Goal: Information Seeking & Learning: Learn about a topic

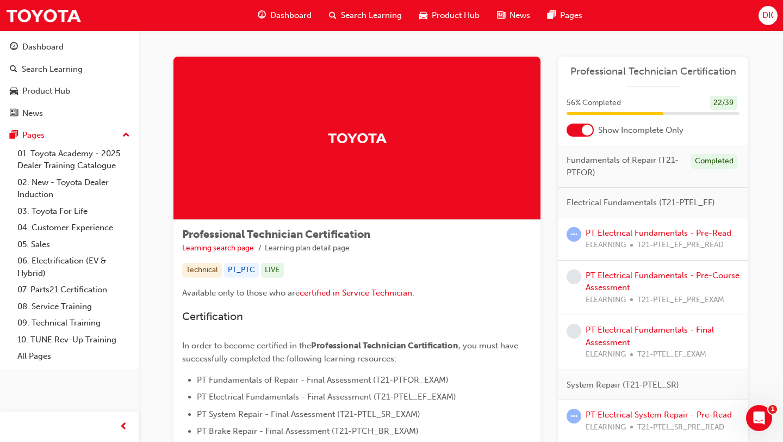
click at [293, 19] on span "Dashboard" at bounding box center [290, 15] width 41 height 13
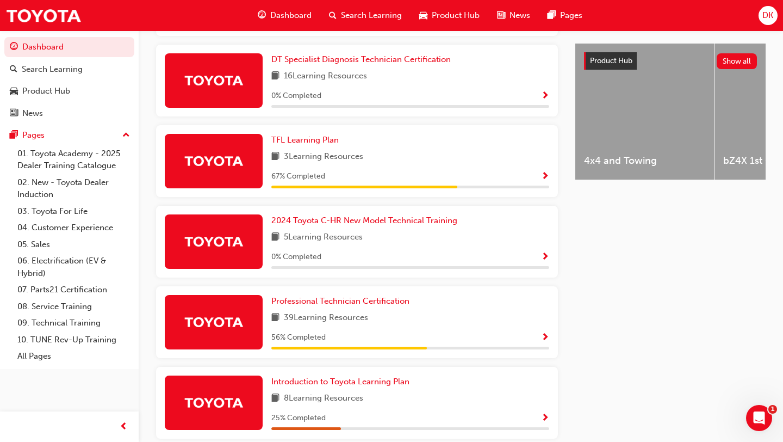
scroll to position [469, 0]
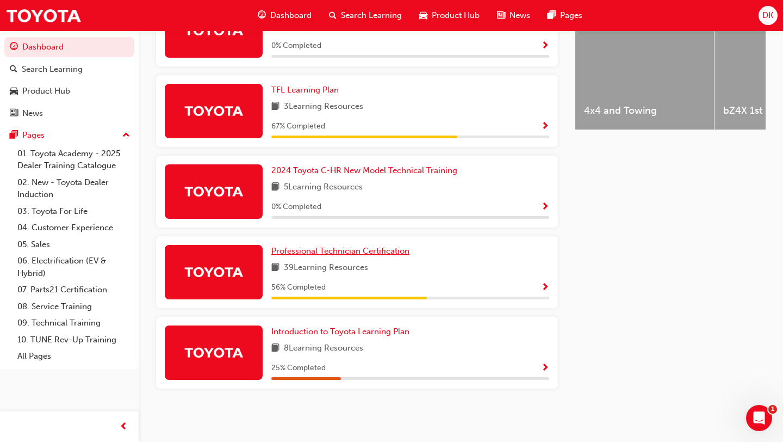
click at [317, 254] on span "Professional Technician Certification" at bounding box center [340, 251] width 138 height 10
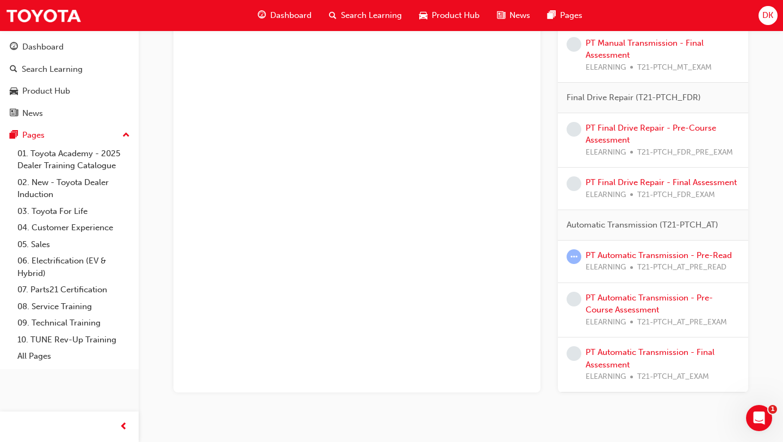
scroll to position [1127, 0]
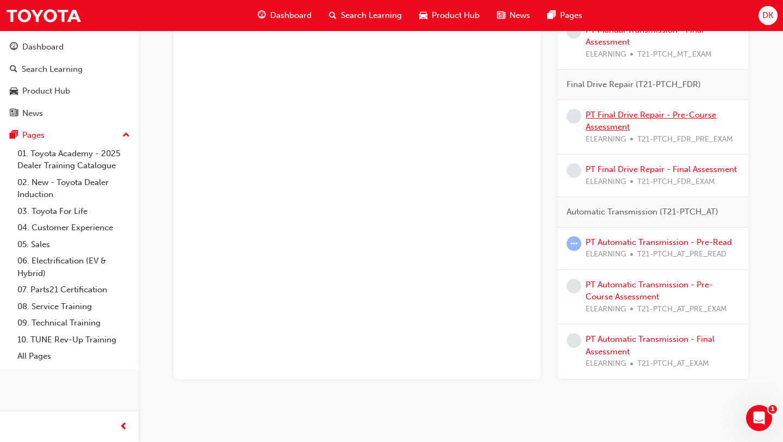
click at [598, 122] on link "PT Final Drive Repair - Pre-Course Assessment" at bounding box center [651, 121] width 131 height 22
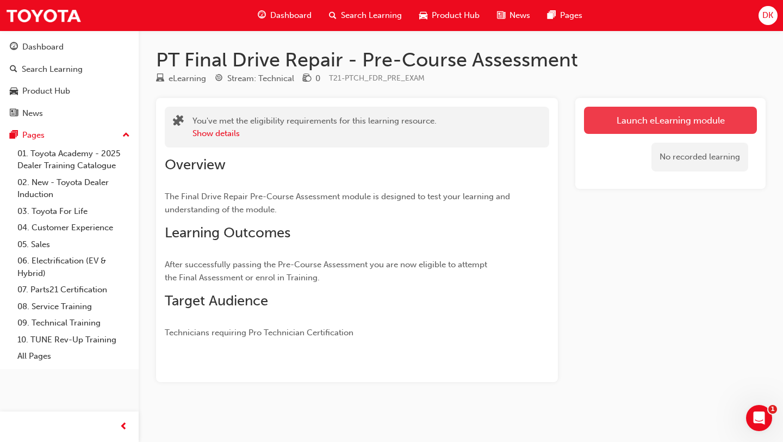
click at [617, 118] on link "Launch eLearning module" at bounding box center [670, 120] width 173 height 27
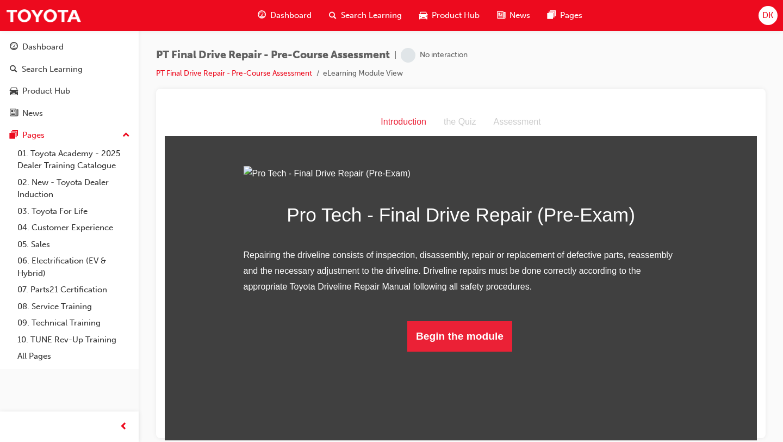
scroll to position [30, 0]
click at [481, 351] on button "Begin the module" at bounding box center [459, 335] width 105 height 30
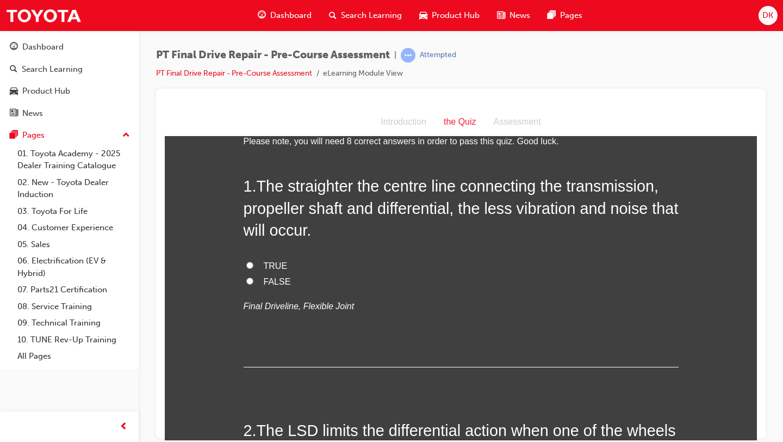
scroll to position [0, 0]
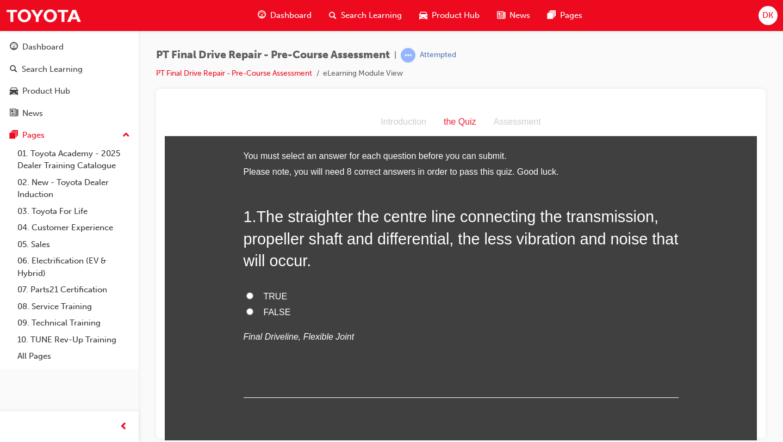
click at [248, 295] on input "TRUE" at bounding box center [249, 294] width 7 height 7
radio input "true"
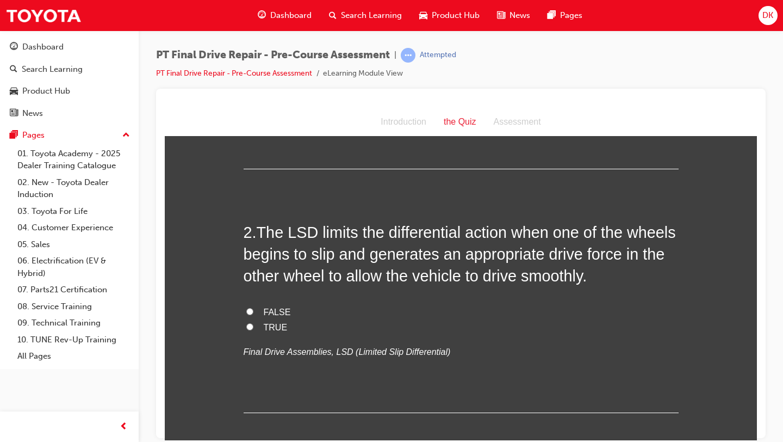
scroll to position [244, 0]
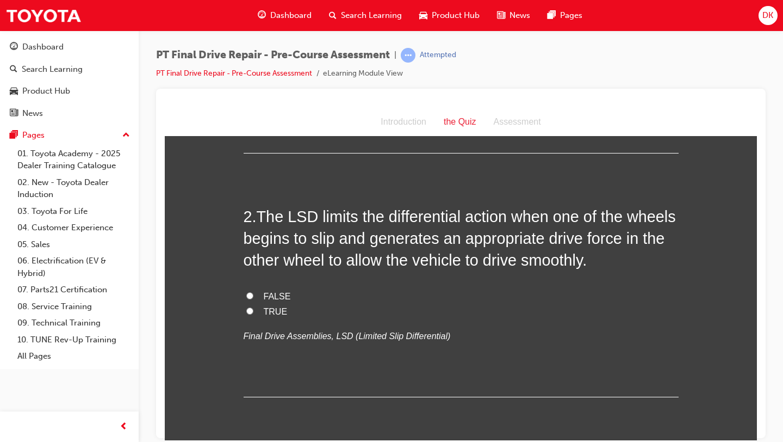
click at [248, 310] on input "TRUE" at bounding box center [249, 310] width 7 height 7
radio input "true"
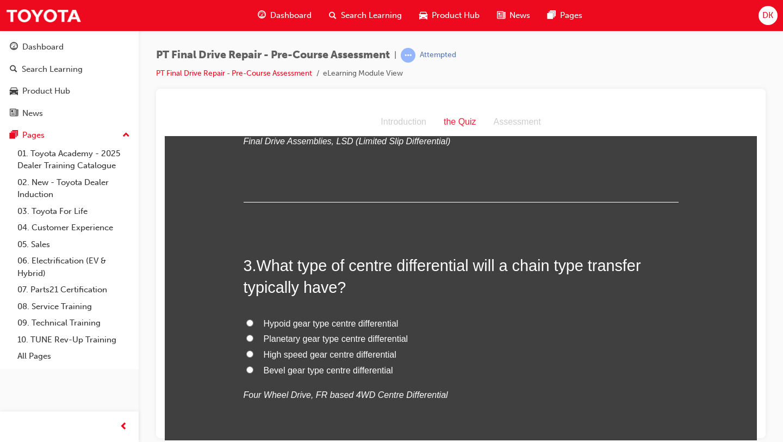
scroll to position [446, 0]
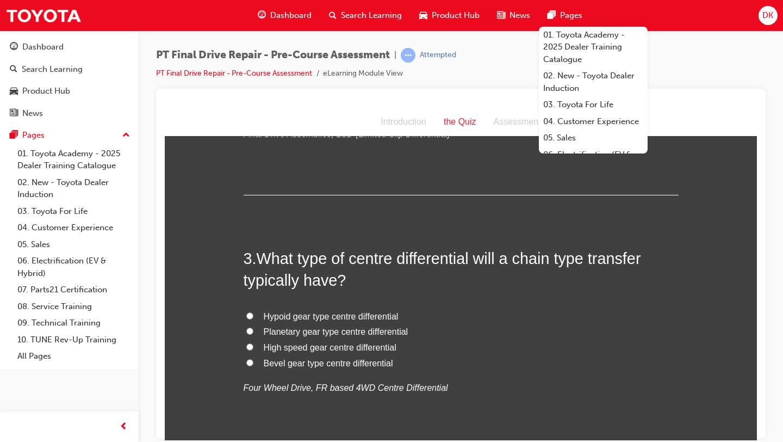
click at [249, 331] on input "Planetary gear type centre differential" at bounding box center [249, 330] width 7 height 7
radio input "true"
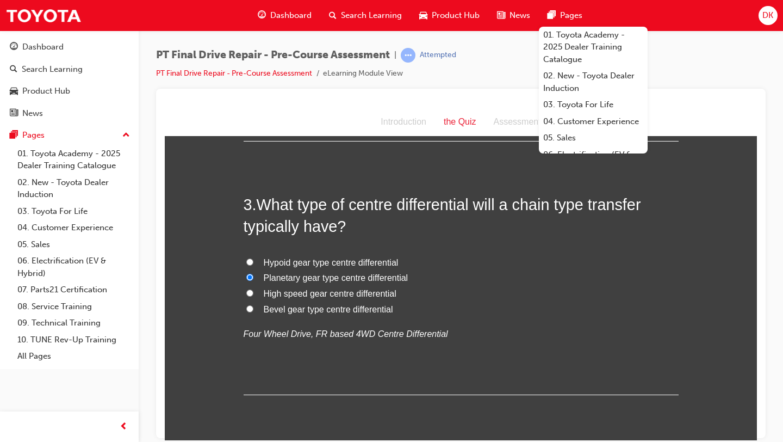
click at [530, 316] on div "Hypoid gear type centre differential Planetary gear type centre differential Hi…" at bounding box center [461, 297] width 435 height 87
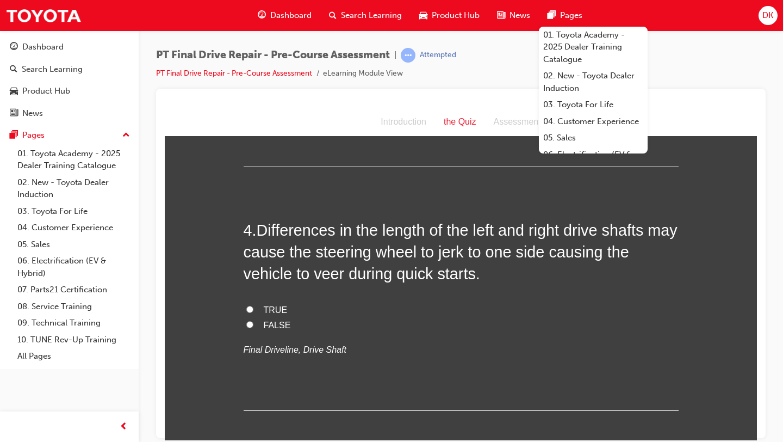
scroll to position [728, 0]
click at [247, 309] on input "TRUE" at bounding box center [249, 308] width 7 height 7
radio input "true"
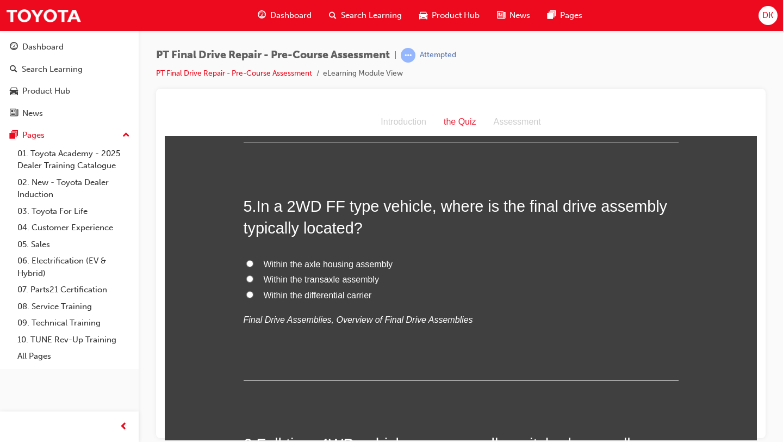
scroll to position [996, 0]
click at [251, 280] on input "Within the transaxle assembly" at bounding box center [249, 277] width 7 height 7
radio input "true"
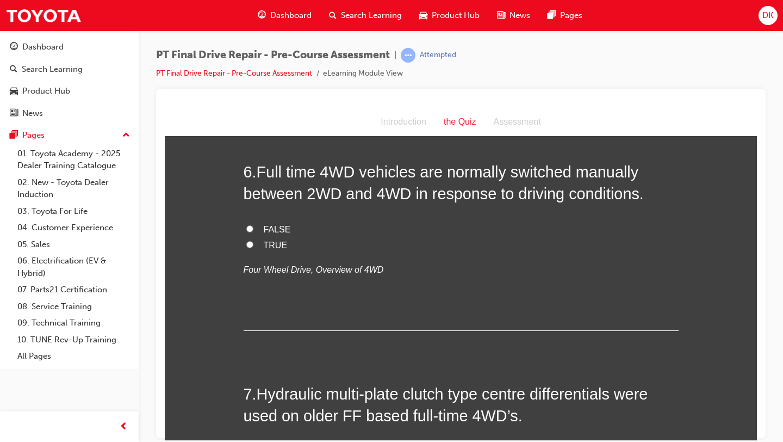
scroll to position [1238, 0]
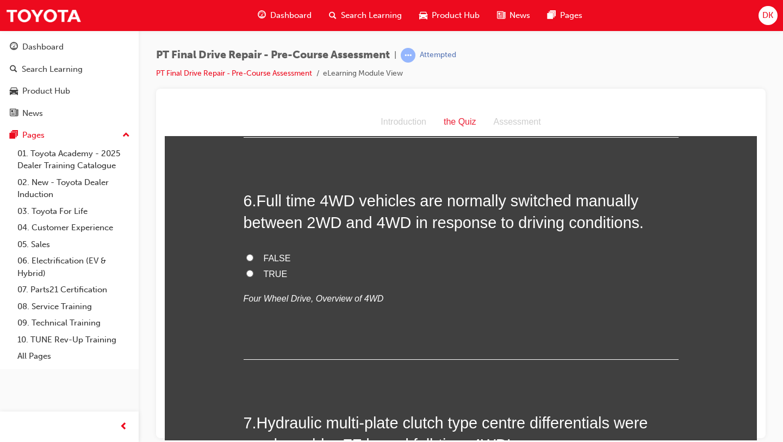
click at [246, 274] on input "TRUE" at bounding box center [249, 272] width 7 height 7
radio input "true"
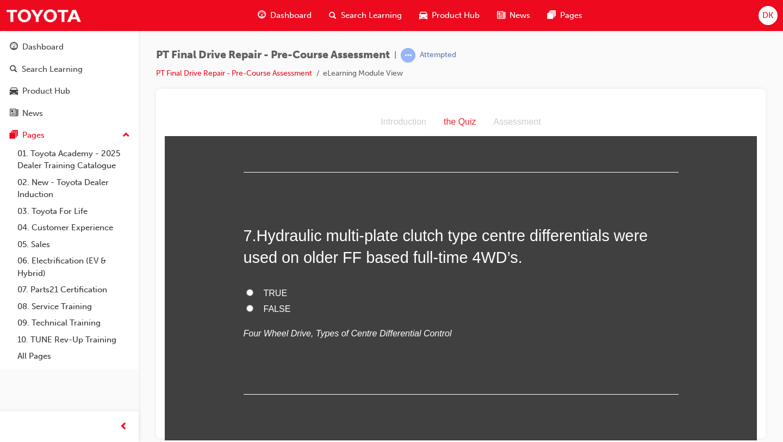
scroll to position [1426, 0]
click at [251, 293] on input "TRUE" at bounding box center [249, 290] width 7 height 7
radio input "true"
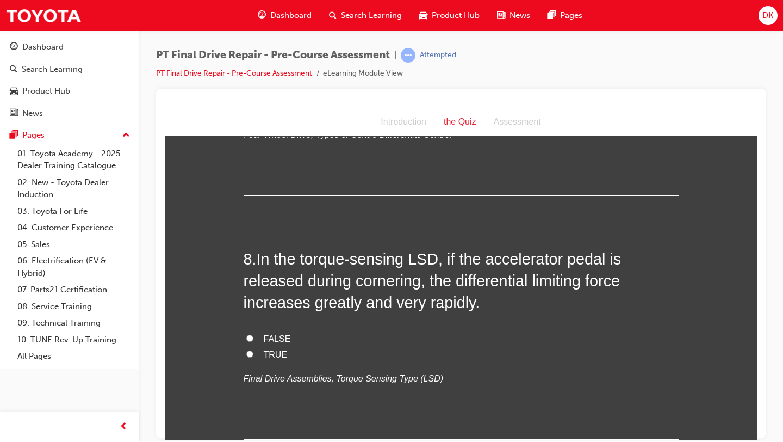
scroll to position [1627, 0]
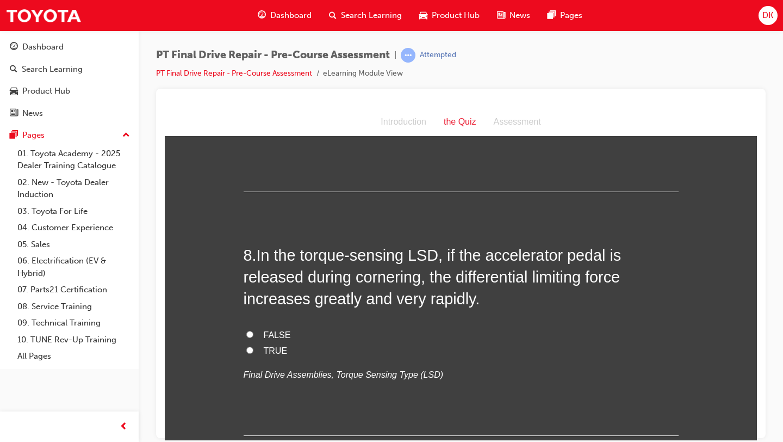
click at [252, 353] on label "TRUE" at bounding box center [461, 351] width 435 height 16
click at [252, 353] on input "TRUE" at bounding box center [249, 349] width 7 height 7
radio input "true"
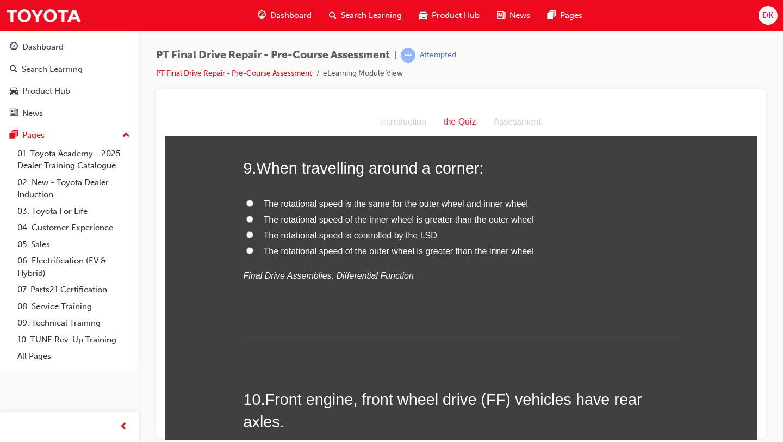
scroll to position [1962, 0]
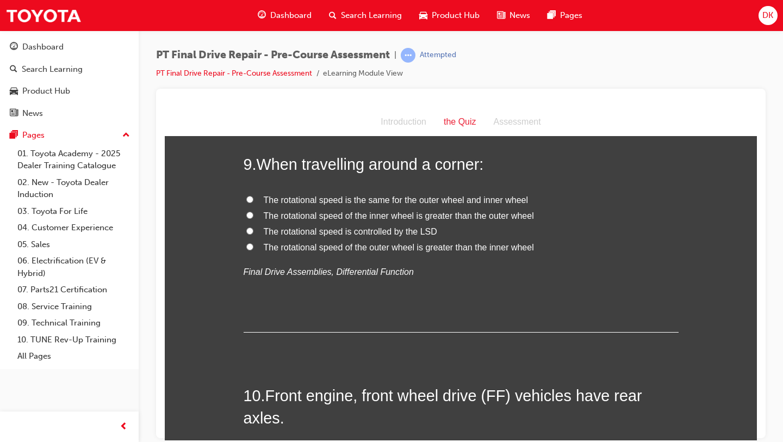
click at [251, 248] on input "The rotational speed of the outer wheel is greater than the inner wheel" at bounding box center [249, 246] width 7 height 7
radio input "true"
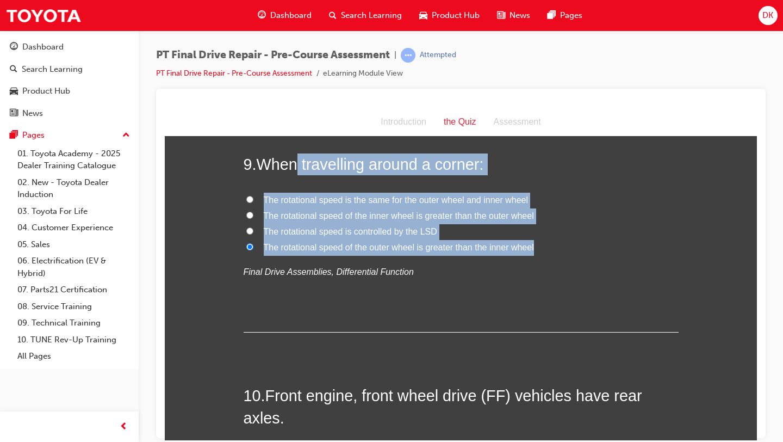
drag, startPoint x: 536, startPoint y: 250, endPoint x: 296, endPoint y: 161, distance: 256.2
click at [296, 161] on div "9 . When travelling around a corner: The rotational speed is the same for the o…" at bounding box center [461, 242] width 435 height 179
copy div "When travelling around a corner: The rotational speed is the same for the outer…"
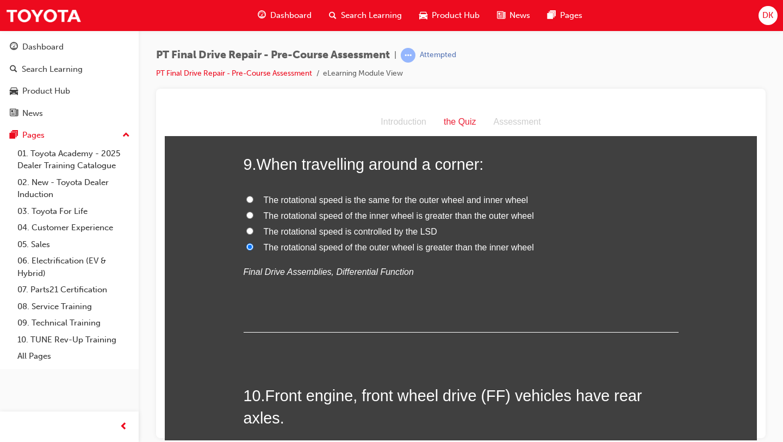
click at [610, 283] on div "9 . When travelling around a corner: The rotational speed is the same for the o…" at bounding box center [461, 242] width 435 height 179
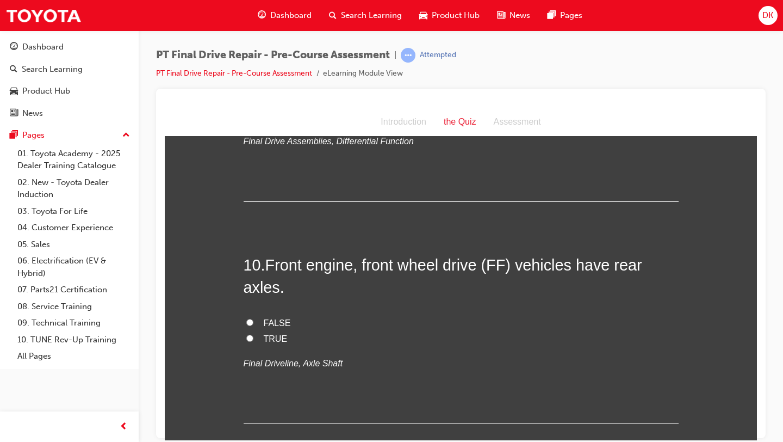
scroll to position [2158, 0]
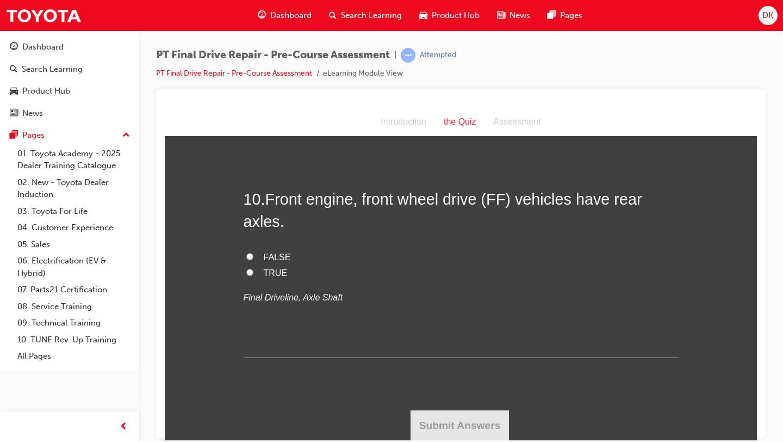
click at [248, 257] on input "FALSE" at bounding box center [249, 255] width 7 height 7
radio input "true"
click at [434, 420] on button "Submit Answers" at bounding box center [460, 424] width 99 height 30
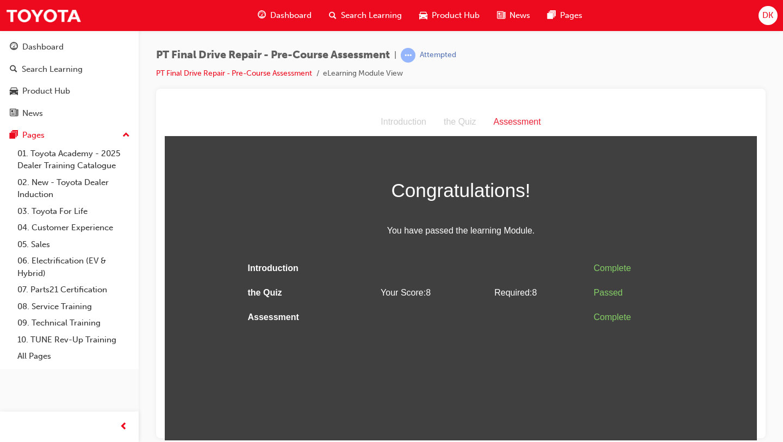
scroll to position [0, 0]
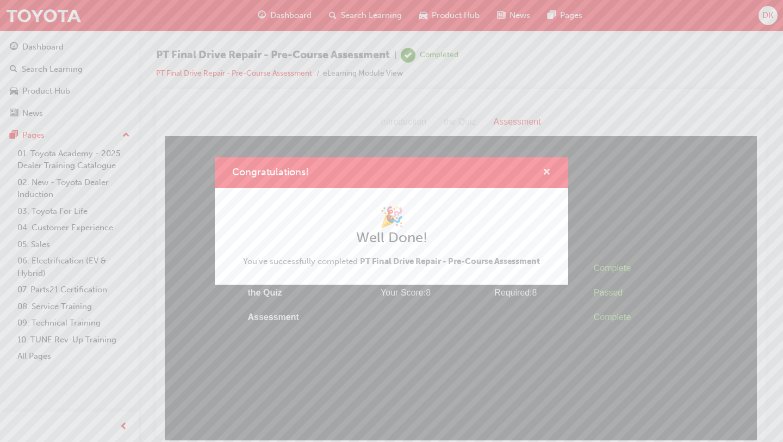
click at [546, 176] on span "cross-icon" at bounding box center [547, 173] width 8 height 10
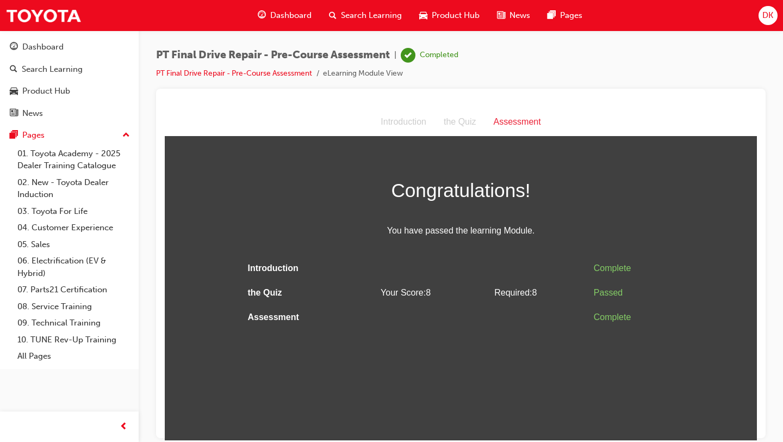
click at [285, 18] on span "Dashboard" at bounding box center [290, 15] width 41 height 13
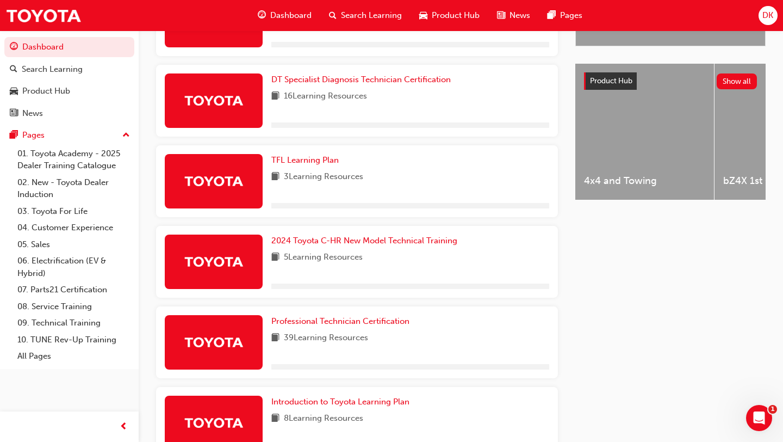
scroll to position [469, 0]
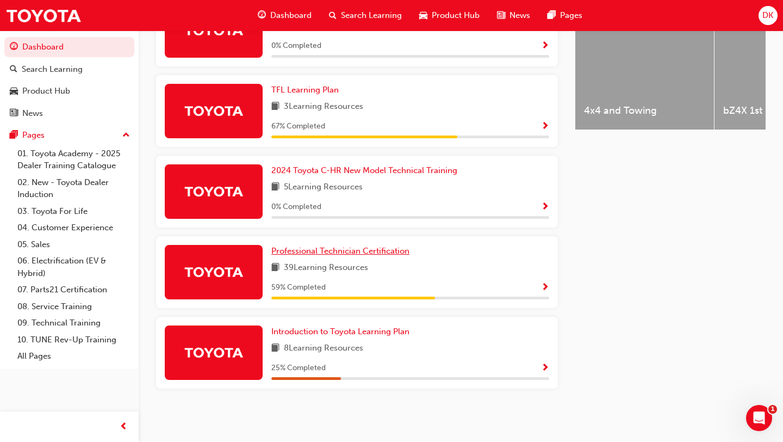
click at [366, 247] on span "Professional Technician Certification" at bounding box center [340, 251] width 138 height 10
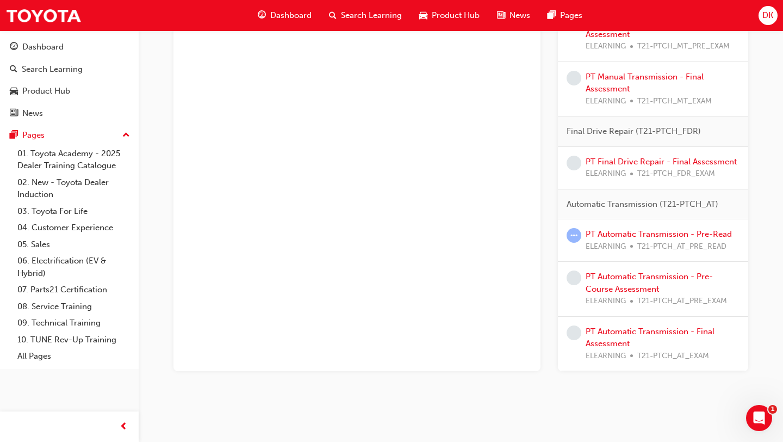
scroll to position [1080, 0]
click at [615, 160] on link "PT Final Drive Repair - Final Assessment" at bounding box center [661, 161] width 151 height 10
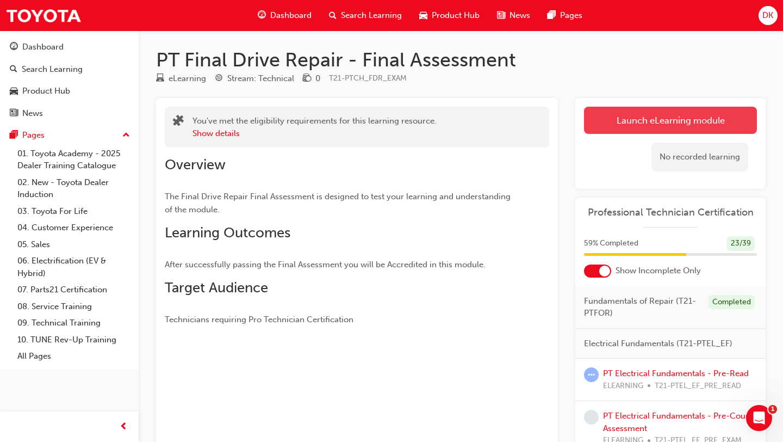
click at [637, 120] on link "Launch eLearning module" at bounding box center [670, 120] width 173 height 27
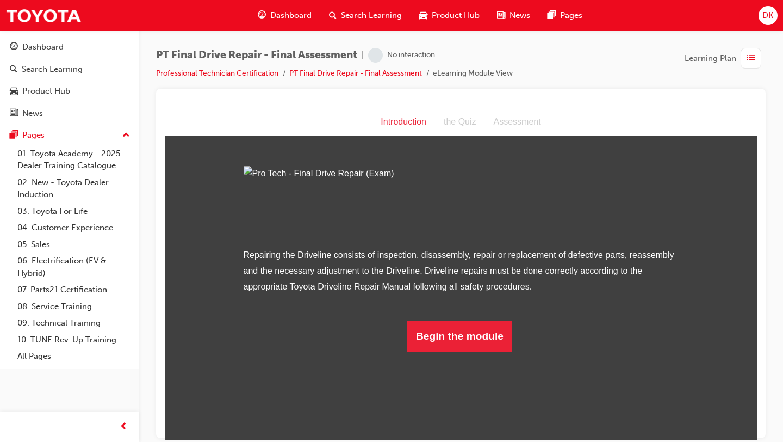
scroll to position [30, 0]
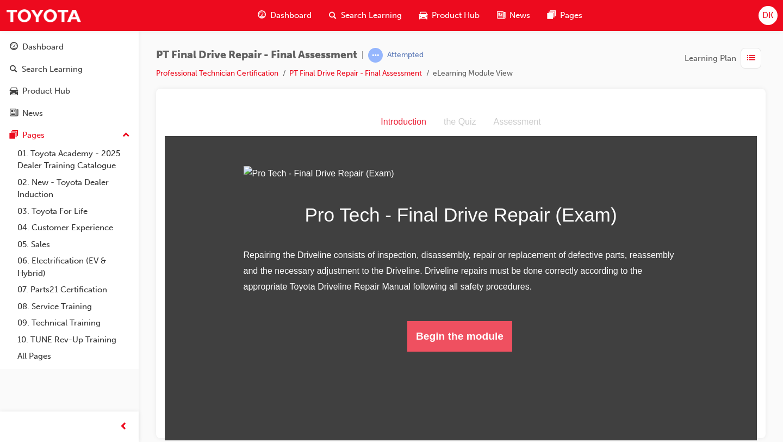
click at [439, 351] on button "Begin the module" at bounding box center [459, 335] width 105 height 30
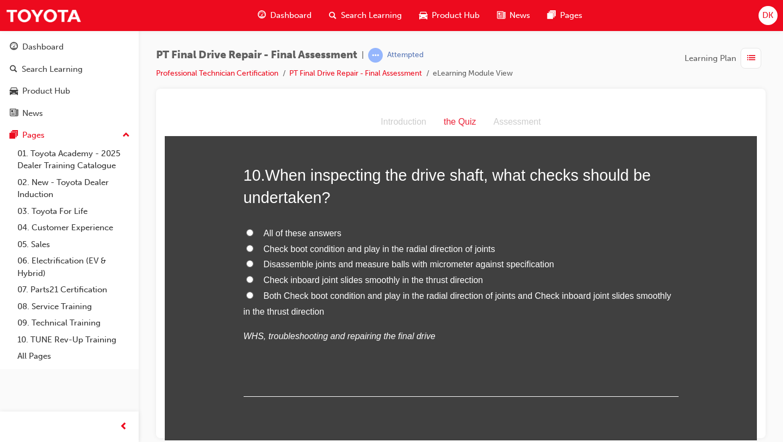
scroll to position [2380, 0]
click at [247, 293] on input "Both Check boot condition and play in the radial direction of joints and Check …" at bounding box center [249, 293] width 7 height 7
radio input "true"
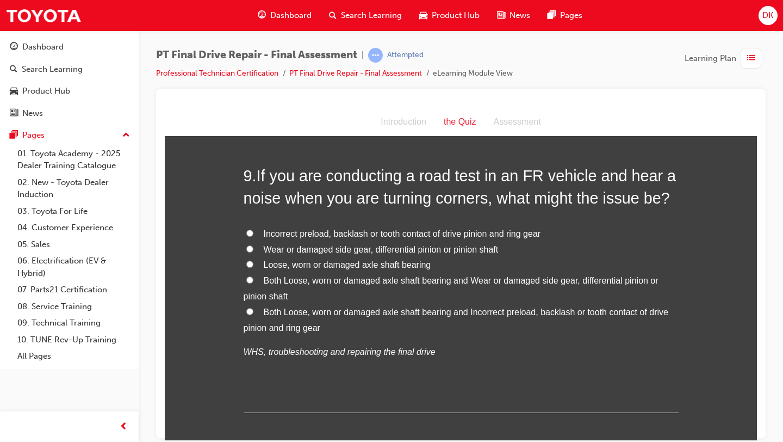
scroll to position [2072, 0]
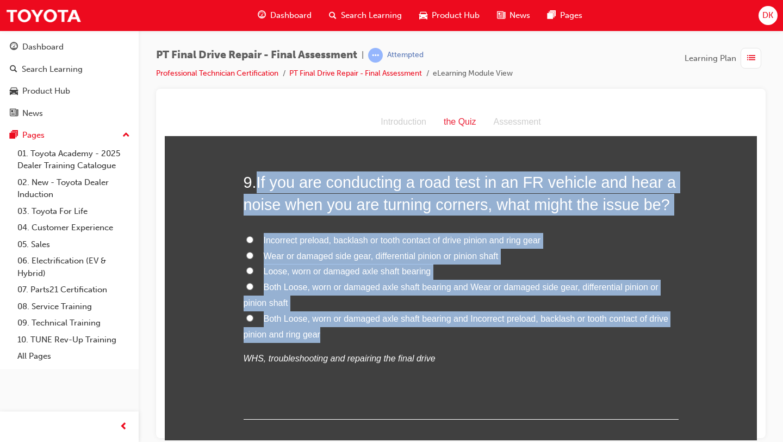
drag, startPoint x: 324, startPoint y: 334, endPoint x: 262, endPoint y: 183, distance: 163.9
click at [262, 183] on div "9 . If you are conducting a road test in an FR vehicle and hear a noise when yo…" at bounding box center [461, 295] width 435 height 248
copy div "If you are conducting a road test in an FR vehicle and hear a noise when you ar…"
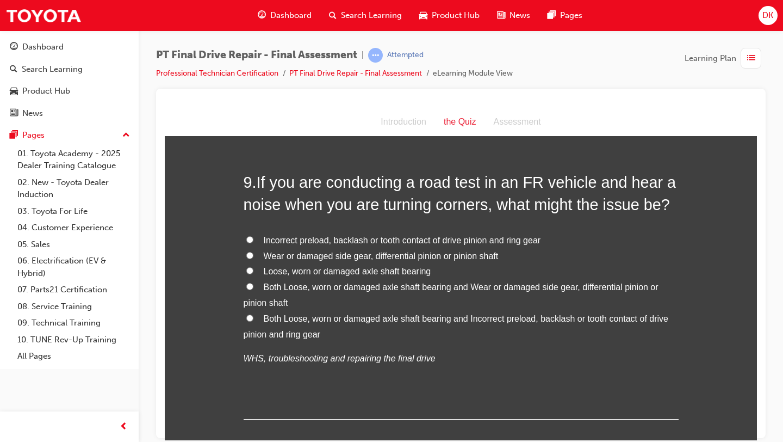
click at [590, 315] on span "Both Loose, worn or damaged axle shaft bearing and Incorrect preload, backlash …" at bounding box center [456, 325] width 425 height 25
click at [253, 315] on input "Both Loose, worn or damaged axle shaft bearing and Incorrect preload, backlash …" at bounding box center [249, 317] width 7 height 7
radio input "true"
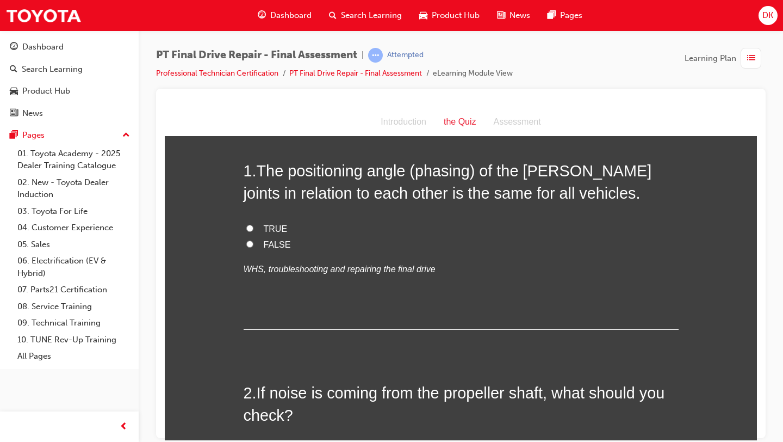
scroll to position [0, 0]
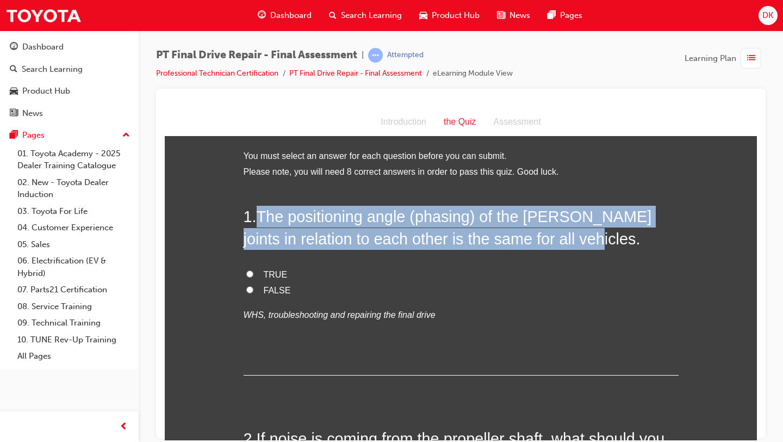
drag, startPoint x: 583, startPoint y: 243, endPoint x: 263, endPoint y: 219, distance: 321.2
click at [263, 219] on h2 "1 . The positioning angle (phasing) of the [PERSON_NAME] joints in relation to …" at bounding box center [461, 227] width 435 height 44
copy span "The positioning angle (phasing) of the [PERSON_NAME] joints in relation to each…"
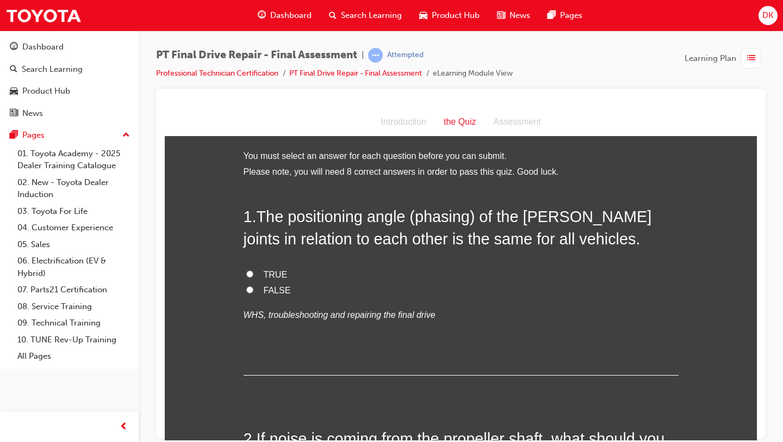
click at [358, 310] on em "WHS, troubleshooting and repairing the final drive" at bounding box center [340, 313] width 192 height 9
click at [249, 291] on input "FALSE" at bounding box center [249, 288] width 7 height 7
radio input "true"
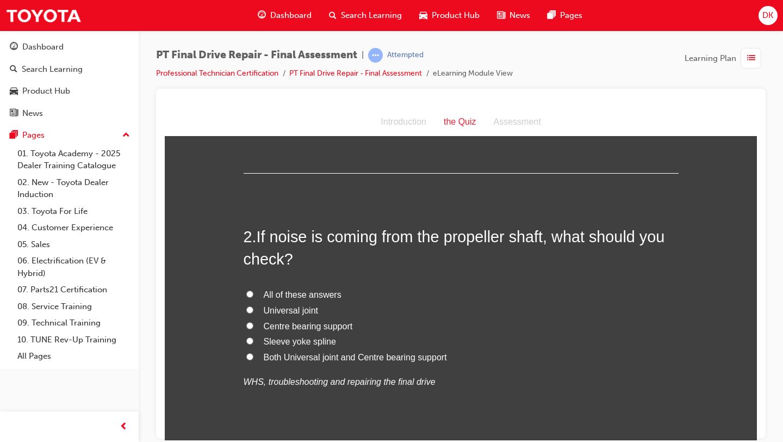
scroll to position [202, 0]
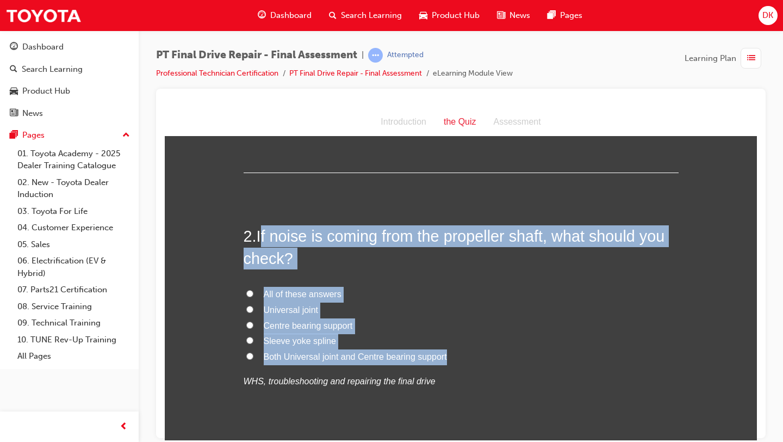
drag, startPoint x: 452, startPoint y: 358, endPoint x: 262, endPoint y: 234, distance: 226.8
click at [262, 234] on div "2 . If noise is coming from the propeller shaft, what should you check? All of …" at bounding box center [461, 333] width 435 height 216
drag, startPoint x: 260, startPoint y: 235, endPoint x: 458, endPoint y: 365, distance: 236.5
click at [458, 365] on div "2 . If noise is coming from the propeller shaft, what should you check? All of …" at bounding box center [461, 333] width 435 height 216
copy div "If noise is coming from the propeller shaft, what should you check? All of thes…"
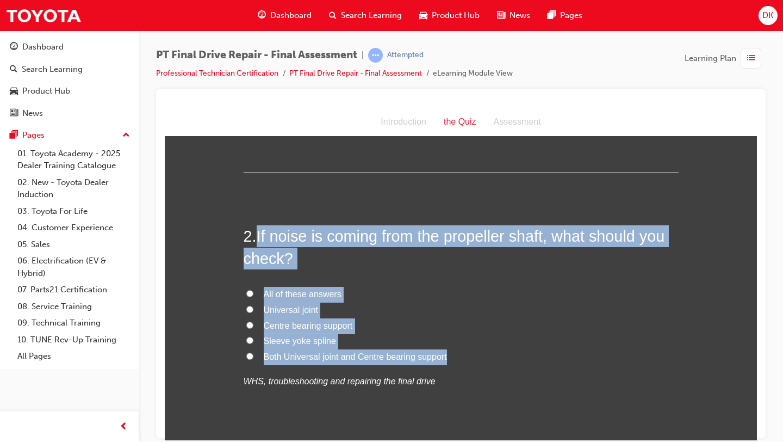
click at [439, 255] on h2 "2 . If noise is coming from the propeller shaft, what should you check?" at bounding box center [461, 247] width 435 height 44
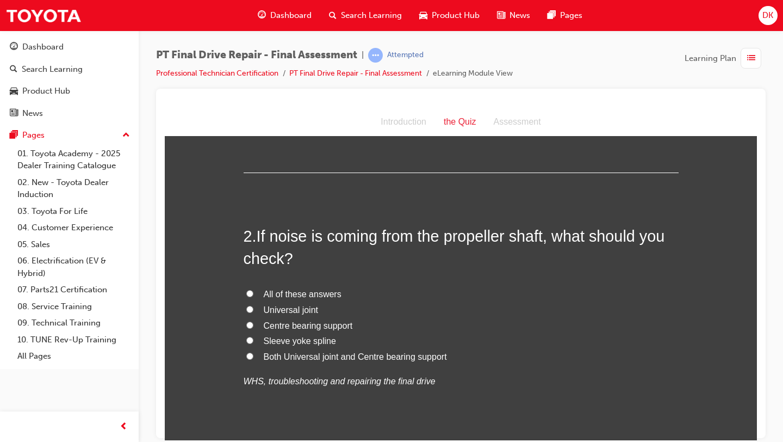
click at [248, 295] on input "All of these answers" at bounding box center [249, 292] width 7 height 7
radio input "true"
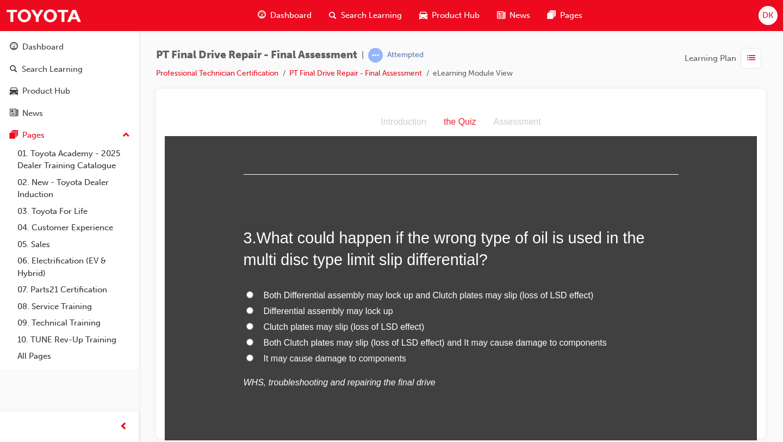
scroll to position [502, 0]
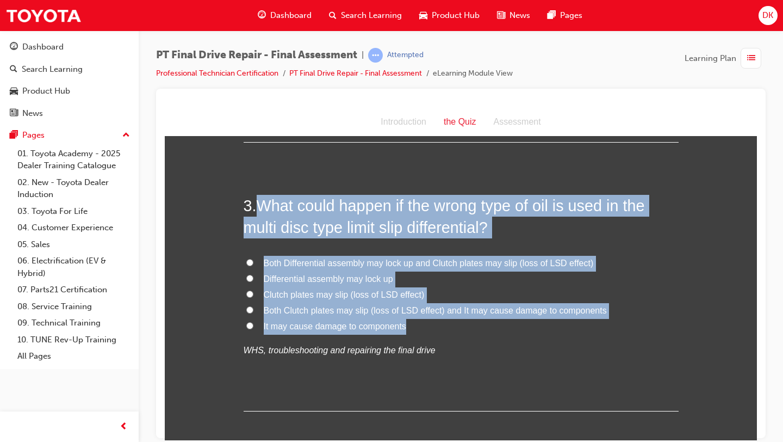
drag, startPoint x: 406, startPoint y: 330, endPoint x: 260, endPoint y: 205, distance: 191.7
click at [259, 204] on div "3 . What could happen if the wrong type of oil is used in the multi disc type l…" at bounding box center [461, 302] width 435 height 216
copy div "What could happen if the wrong type of oil is used in the multi disc type limit…"
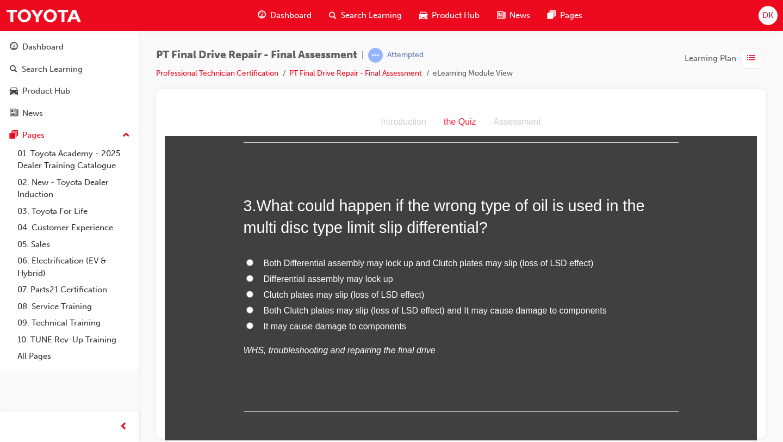
click at [480, 343] on p "WHS, troubleshooting and repairing the final drive" at bounding box center [461, 350] width 435 height 16
click at [252, 311] on input "Both Clutch plates may slip (loss of LSD effect) and It may cause damage to com…" at bounding box center [249, 309] width 7 height 7
radio input "true"
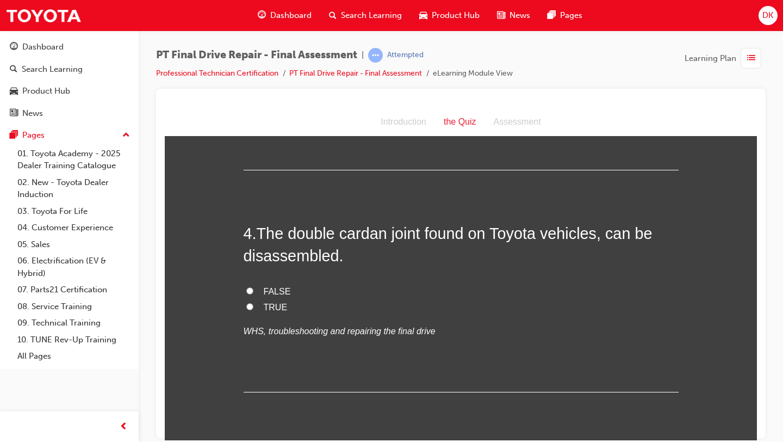
scroll to position [743, 0]
click at [250, 291] on input "FALSE" at bounding box center [249, 289] width 7 height 7
radio input "true"
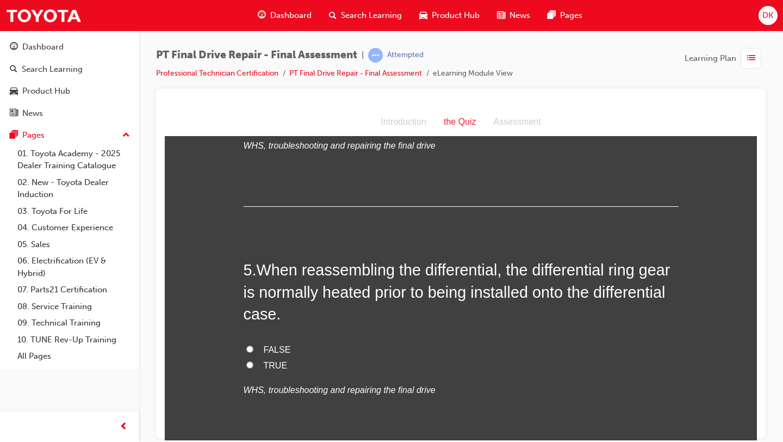
scroll to position [942, 0]
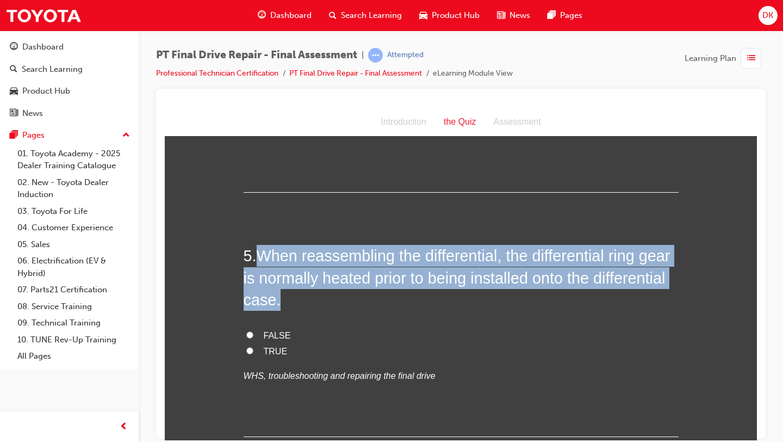
drag, startPoint x: 363, startPoint y: 303, endPoint x: 265, endPoint y: 258, distance: 108.0
click at [264, 258] on h2 "5 . When reassembling the differential, the differential ring gear is normally …" at bounding box center [461, 277] width 435 height 66
copy span "When reassembling the differential, the differential ring gear is normally heat…"
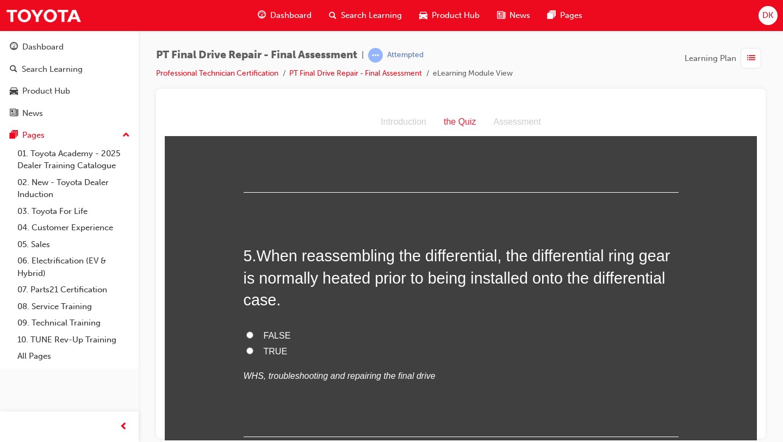
click at [502, 334] on label "FALSE" at bounding box center [461, 335] width 435 height 16
click at [253, 334] on input "FALSE" at bounding box center [249, 334] width 7 height 7
radio input "true"
click at [247, 349] on input "TRUE" at bounding box center [249, 349] width 7 height 7
radio input "true"
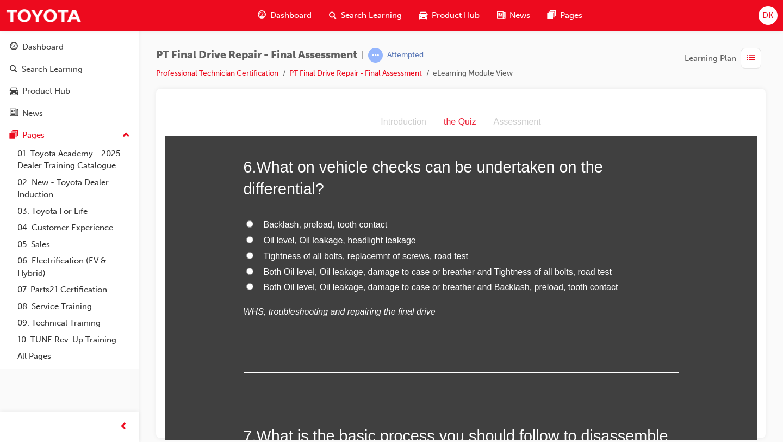
scroll to position [1277, 0]
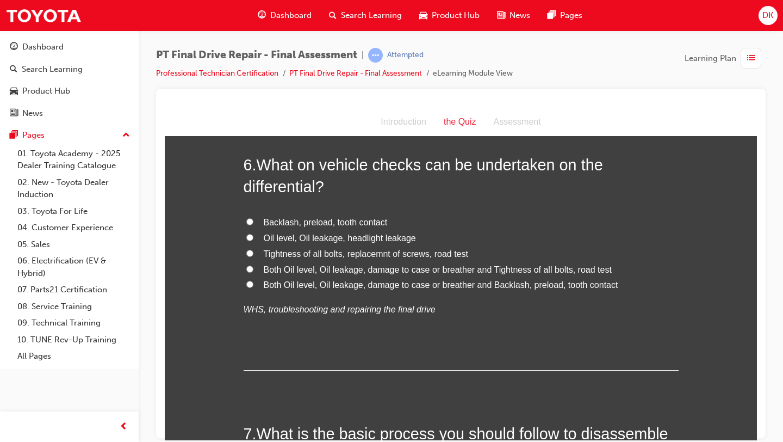
click at [247, 268] on input "Both Oil level, Oil leakage, damage to case or breather and Tightness of all bo…" at bounding box center [249, 268] width 7 height 7
radio input "true"
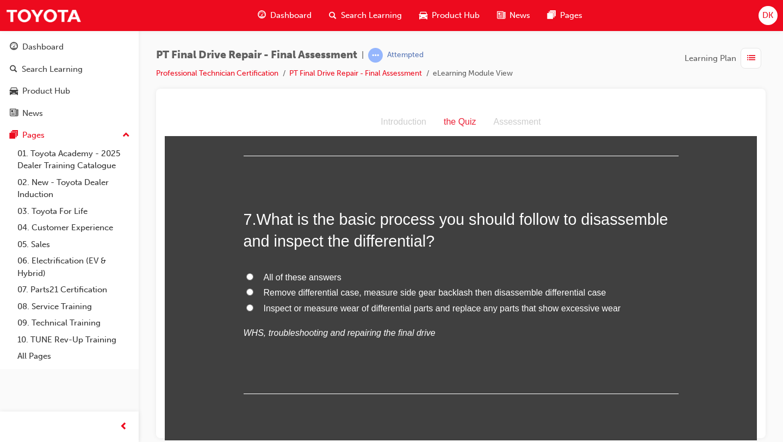
scroll to position [1493, 0]
click at [251, 276] on input "All of these answers" at bounding box center [249, 274] width 7 height 7
radio input "true"
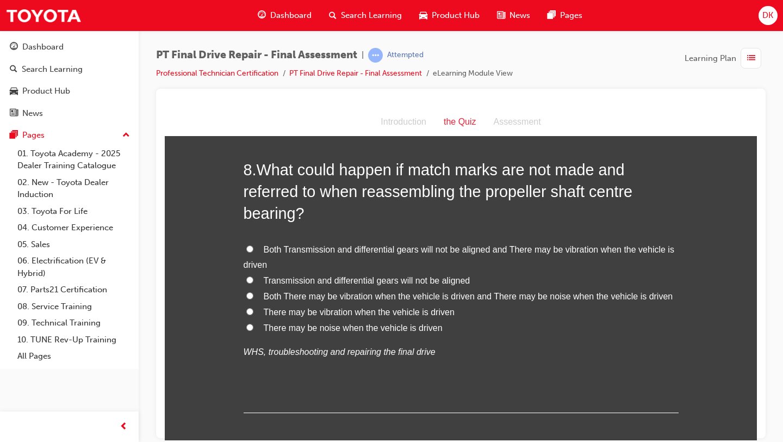
scroll to position [1779, 0]
click at [248, 296] on input "Both There may be vibration when the vehicle is driven and There may be noise w…" at bounding box center [249, 294] width 7 height 7
radio input "true"
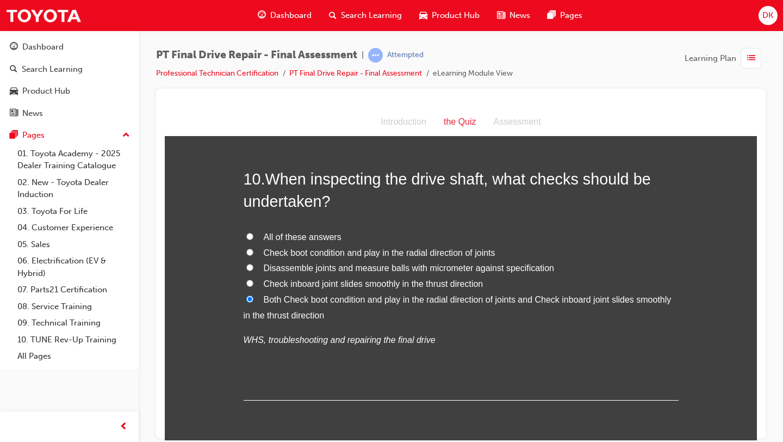
scroll to position [2418, 0]
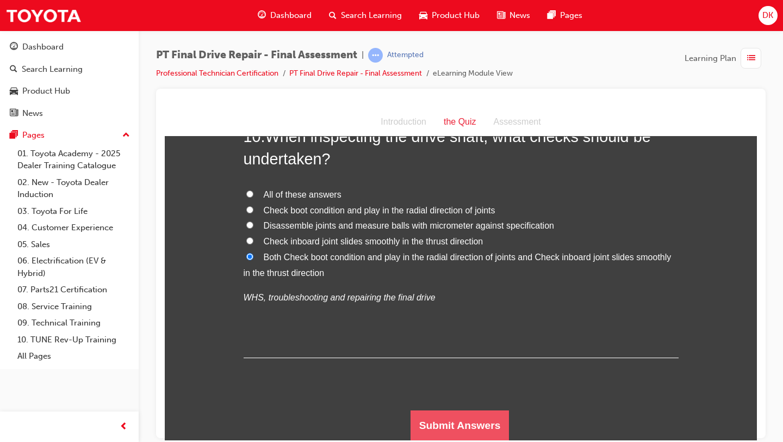
click at [463, 420] on button "Submit Answers" at bounding box center [460, 424] width 99 height 30
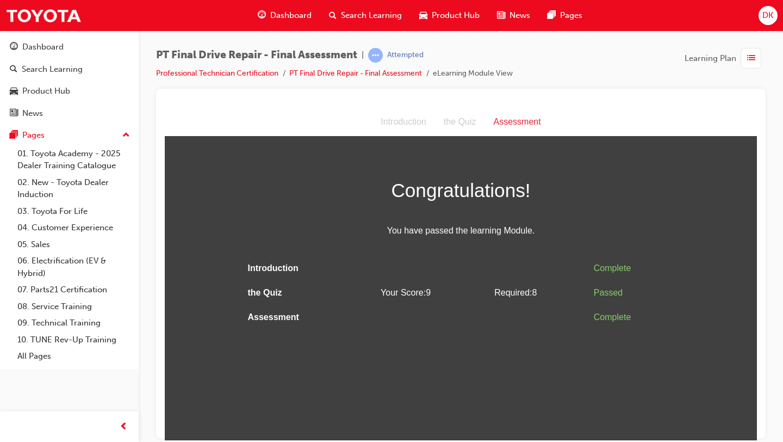
scroll to position [0, 0]
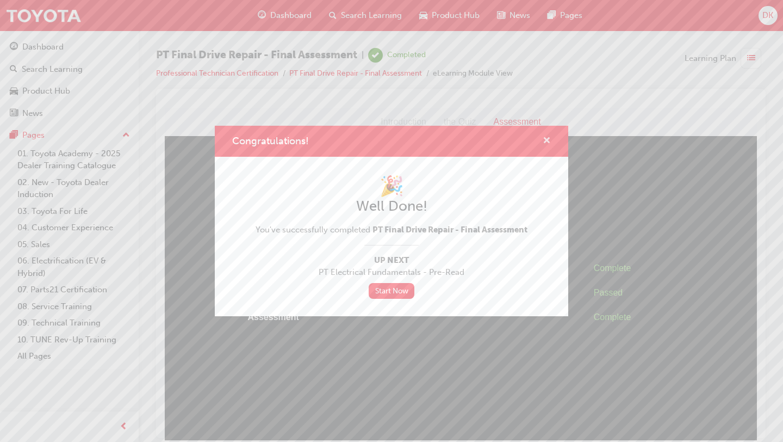
click at [545, 144] on span "cross-icon" at bounding box center [547, 141] width 8 height 10
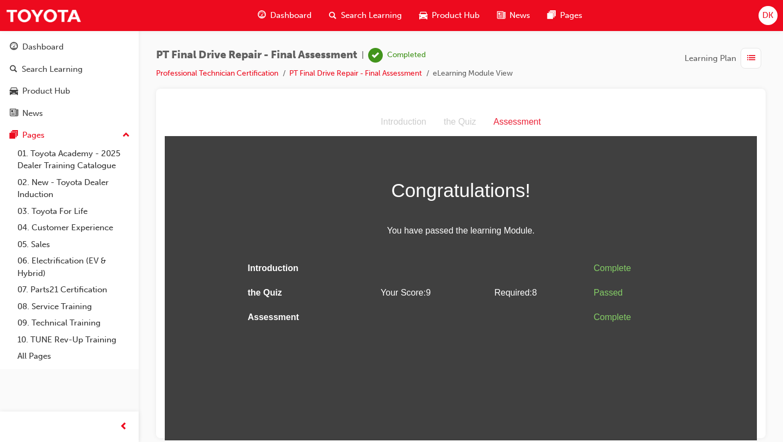
click at [287, 18] on span "Dashboard" at bounding box center [290, 15] width 41 height 13
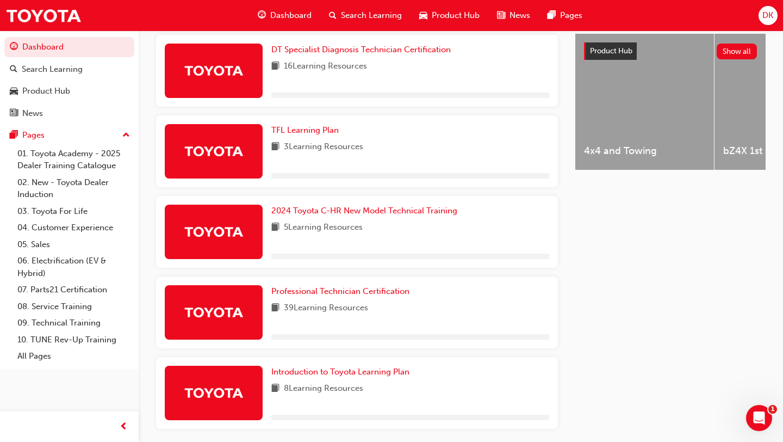
scroll to position [469, 0]
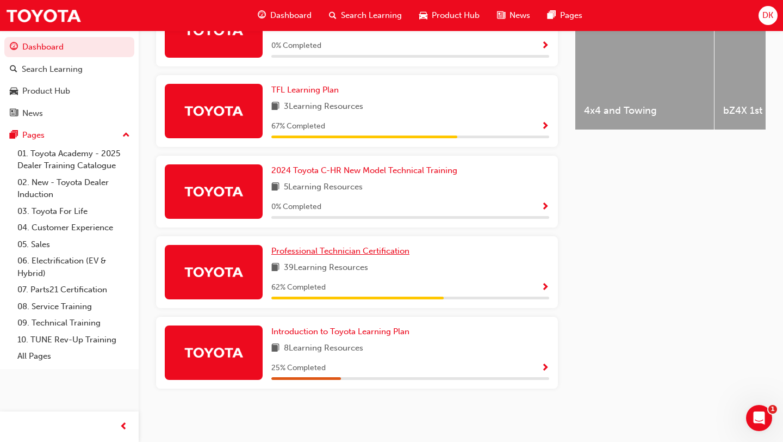
click at [326, 247] on span "Professional Technician Certification" at bounding box center [340, 251] width 138 height 10
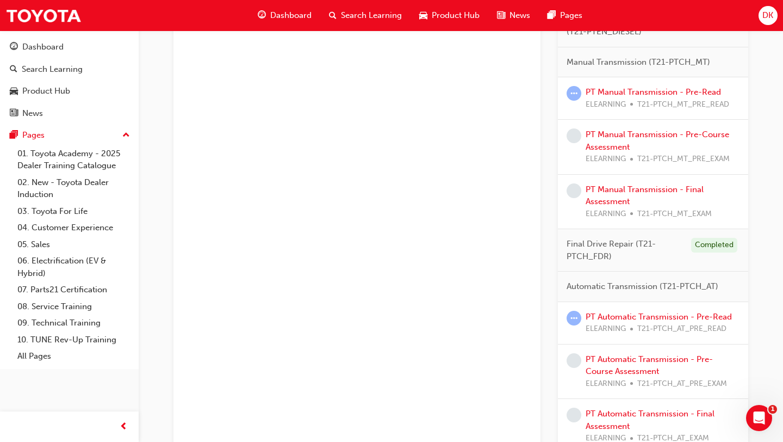
scroll to position [964, 0]
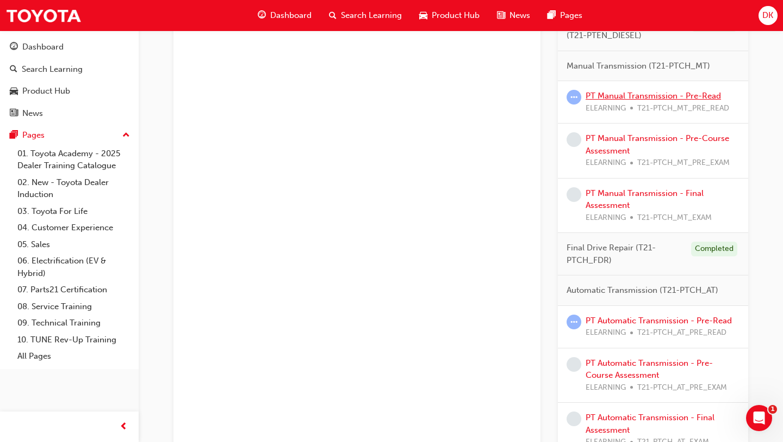
click at [649, 94] on link "PT Manual Transmission - Pre-Read" at bounding box center [653, 96] width 135 height 10
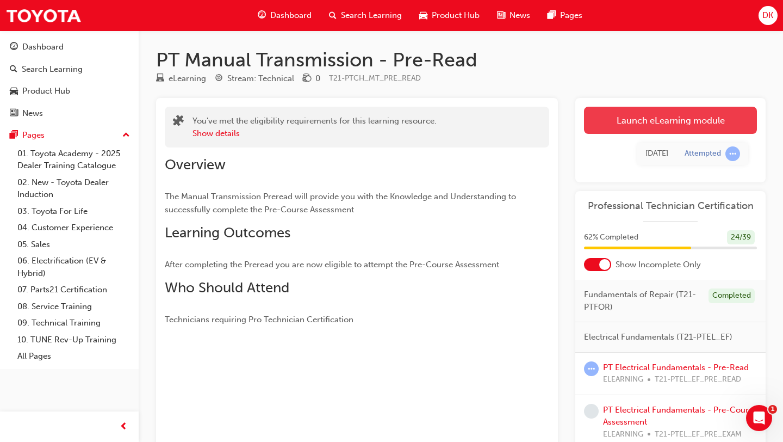
click at [680, 122] on link "Launch eLearning module" at bounding box center [670, 120] width 173 height 27
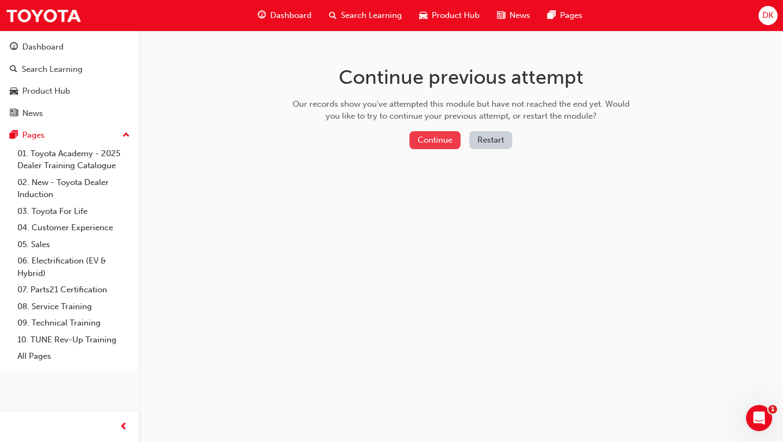
click at [426, 147] on button "Continue" at bounding box center [434, 140] width 51 height 18
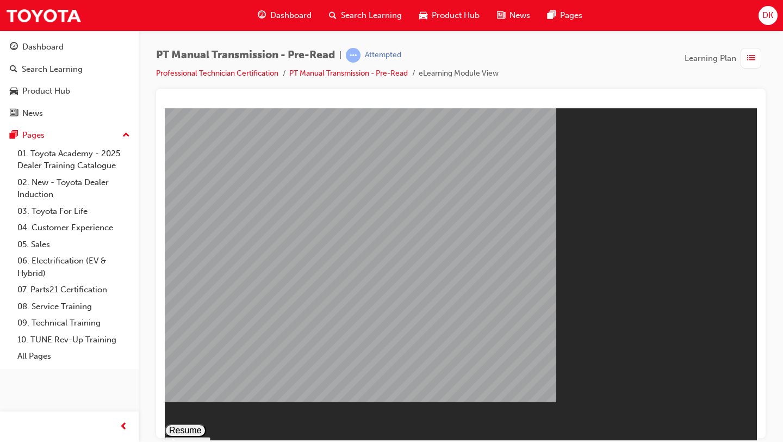
click at [206, 423] on button "Resume" at bounding box center [185, 429] width 41 height 13
